Goal: Transaction & Acquisition: Purchase product/service

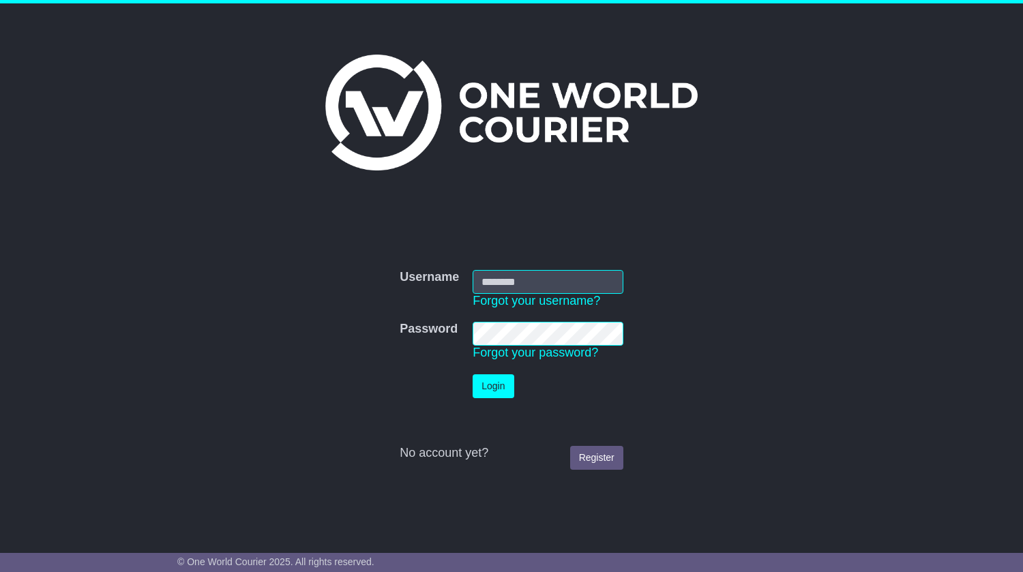
click at [554, 283] on input "Username" at bounding box center [547, 282] width 151 height 24
type input "**********"
click at [497, 389] on button "Login" at bounding box center [492, 386] width 41 height 24
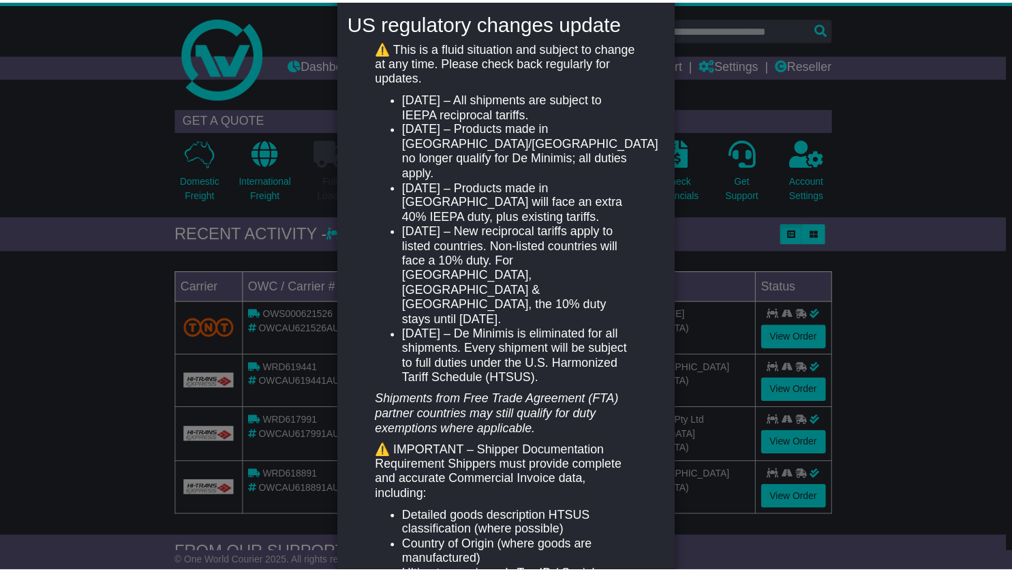
scroll to position [279, 0]
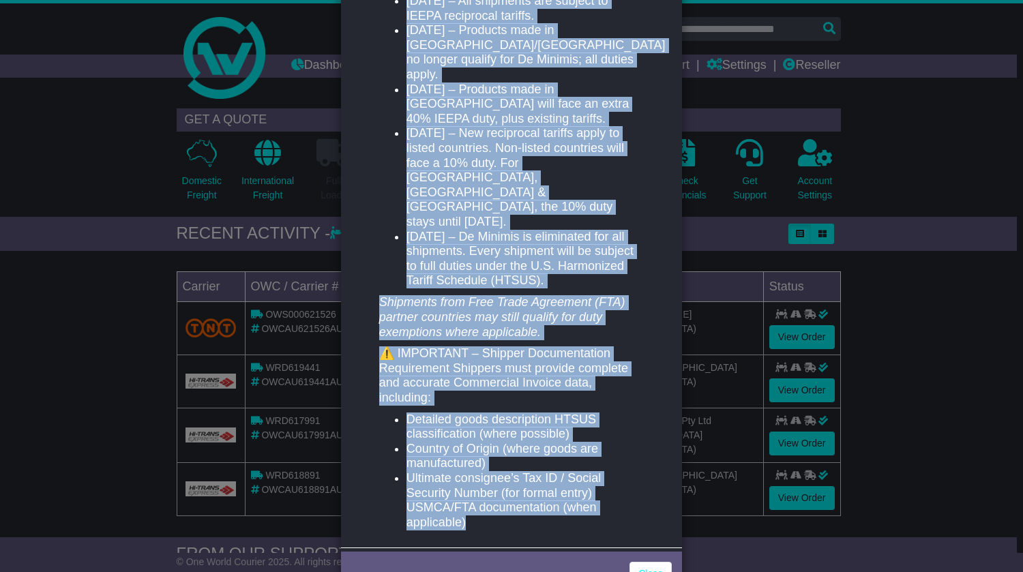
drag, startPoint x: 350, startPoint y: 197, endPoint x: 619, endPoint y: 482, distance: 392.1
click at [619, 482] on div "US regulatory changes update ⚠️ This is a fluid situation and subject to change…" at bounding box center [511, 222] width 341 height 652
copy div "US regulatory changes update ⚠️ This is a fluid situation and subject to change…"
click at [964, 160] on div "New notification × US regulatory changes update ⚠️ This is a fluid situation an…" at bounding box center [511, 286] width 1023 height 572
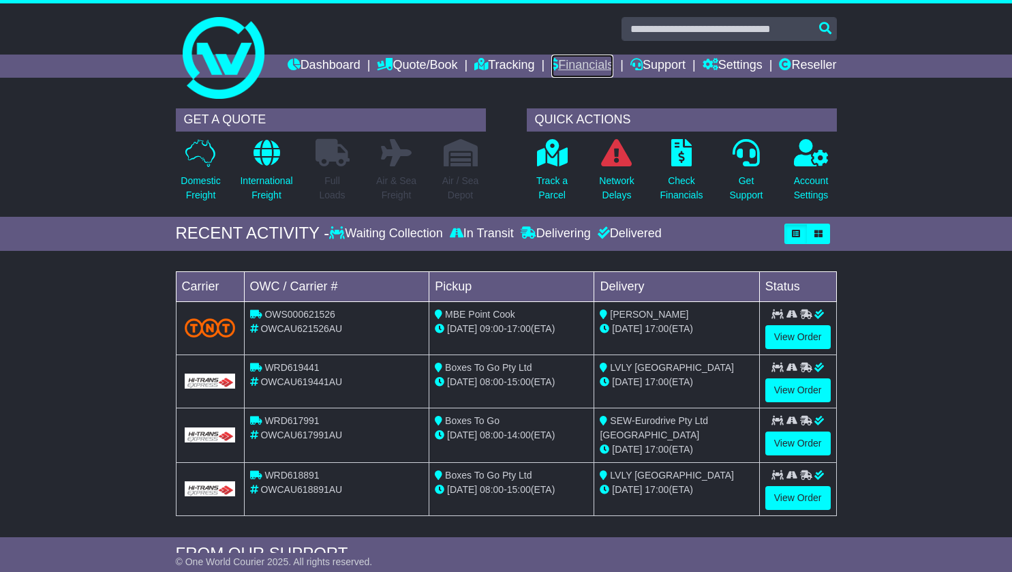
click at [614, 66] on link "Financials" at bounding box center [583, 66] width 62 height 23
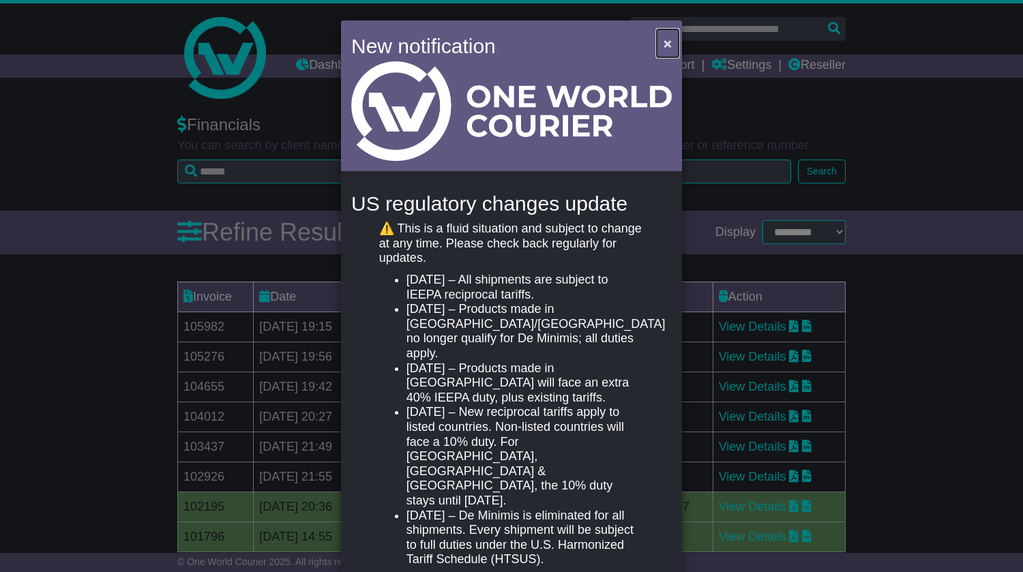
click at [663, 42] on span "×" at bounding box center [667, 43] width 8 height 16
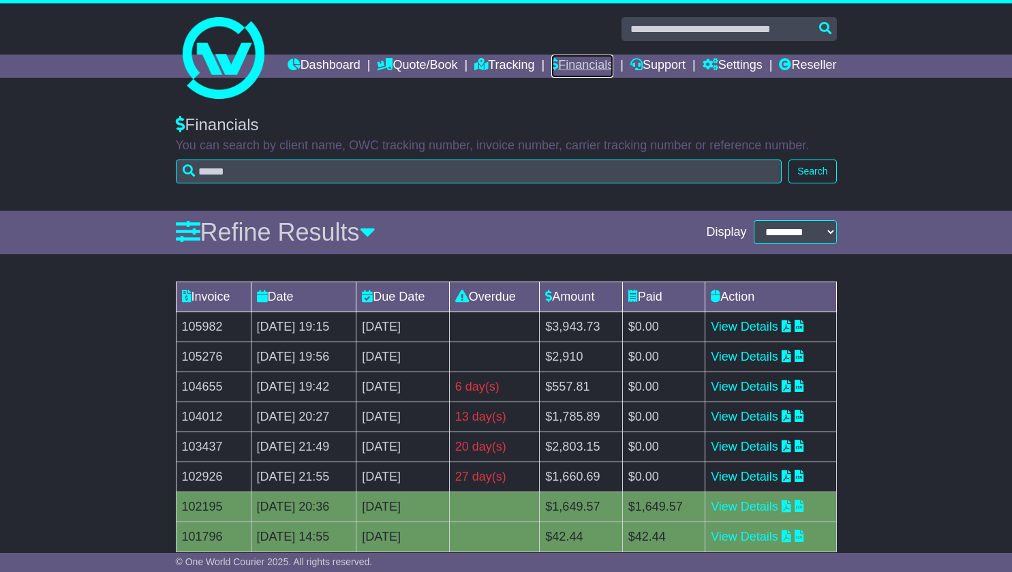
click at [614, 63] on link "Financials" at bounding box center [583, 66] width 62 height 23
click at [761, 483] on link "View Details" at bounding box center [744, 477] width 67 height 14
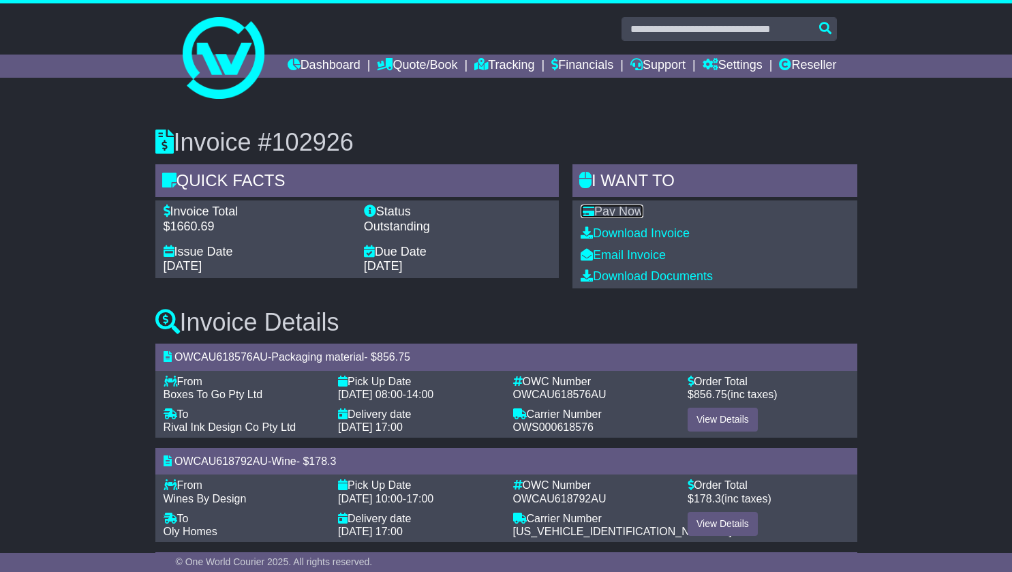
click at [614, 218] on link "Pay Now" at bounding box center [612, 212] width 63 height 14
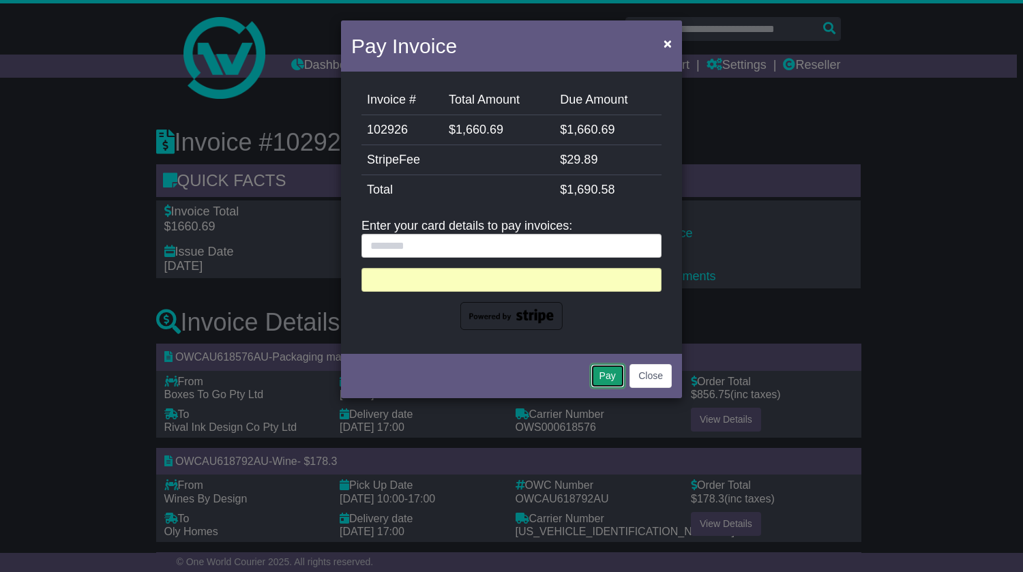
click at [610, 374] on button "Pay" at bounding box center [607, 376] width 34 height 24
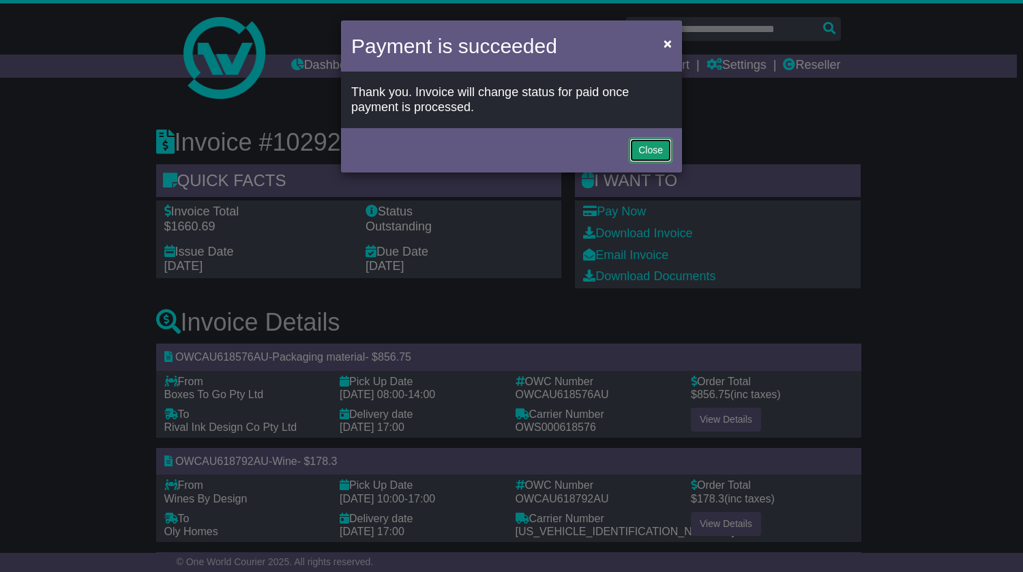
click at [654, 143] on button "Close" at bounding box center [650, 150] width 42 height 24
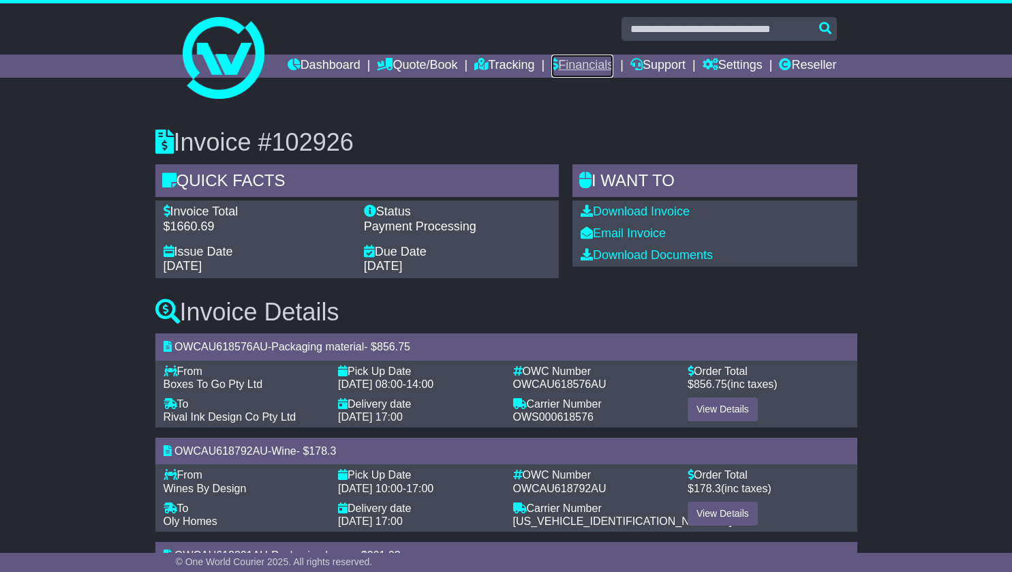
click at [614, 63] on link "Financials" at bounding box center [583, 66] width 62 height 23
